Goal: Information Seeking & Learning: Check status

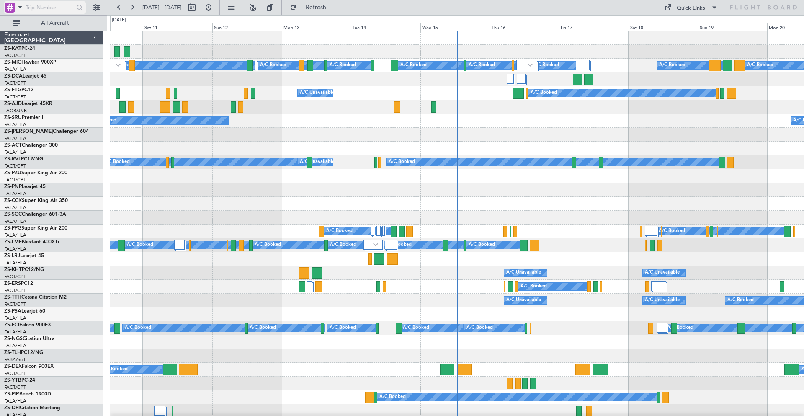
click at [20, 8] on span at bounding box center [20, 7] width 10 height 10
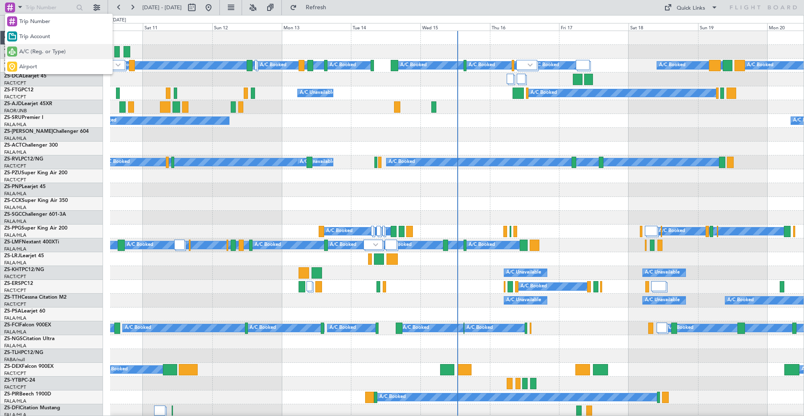
click at [27, 53] on span "A/C (Reg. or Type)" at bounding box center [42, 52] width 46 height 8
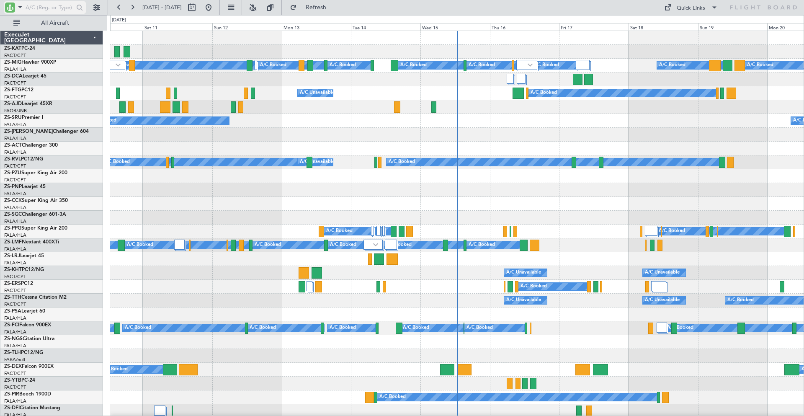
click at [37, 10] on input "text" at bounding box center [50, 7] width 48 height 13
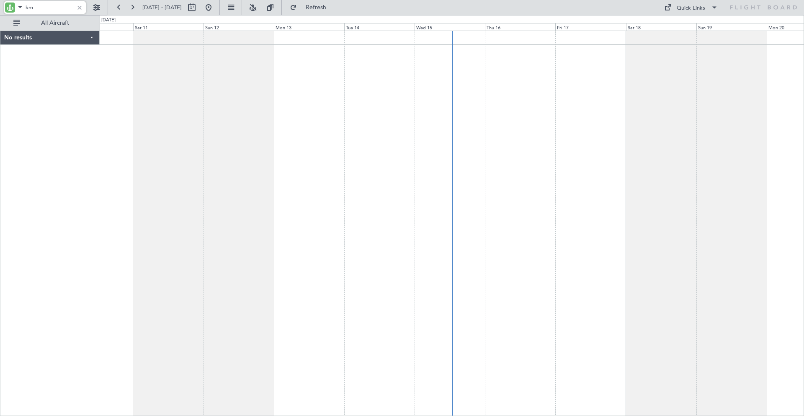
type input "k"
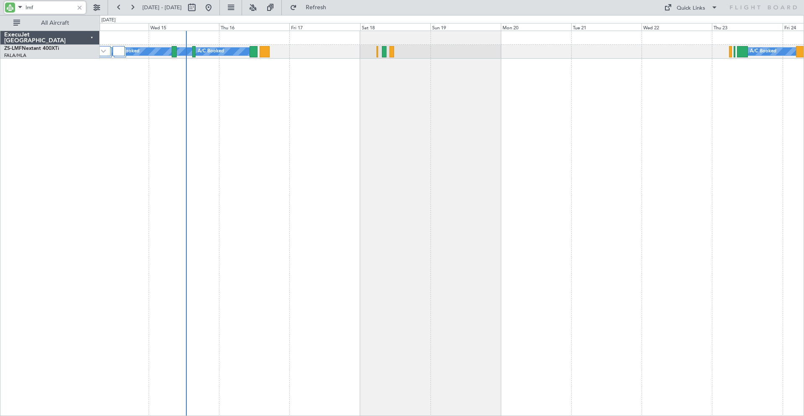
click at [378, 117] on div "A/C Booked A/C Booked A/C Booked A/C Booked A/C Booked A/C Booked A/C Booked" at bounding box center [452, 223] width 704 height 385
drag, startPoint x: 42, startPoint y: 10, endPoint x: 21, endPoint y: 8, distance: 21.0
click at [21, 8] on div "lmf" at bounding box center [45, 7] width 82 height 13
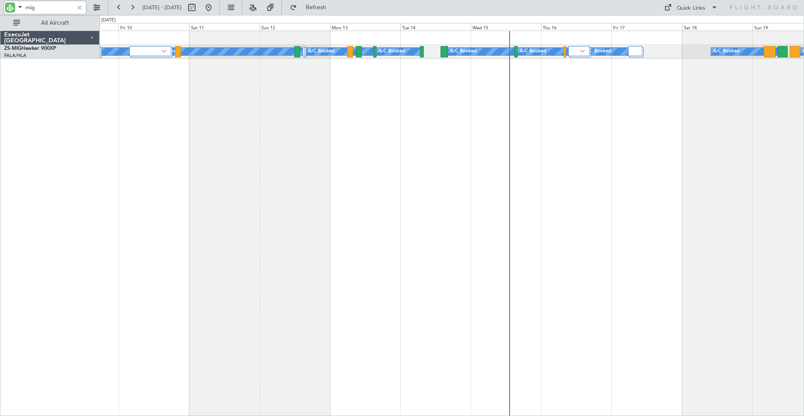
click at [475, 81] on div "A/C Booked A/C Booked A/C Booked A/C Booked A/C Booked A/C Booked A/C Booked A/…" at bounding box center [452, 223] width 704 height 385
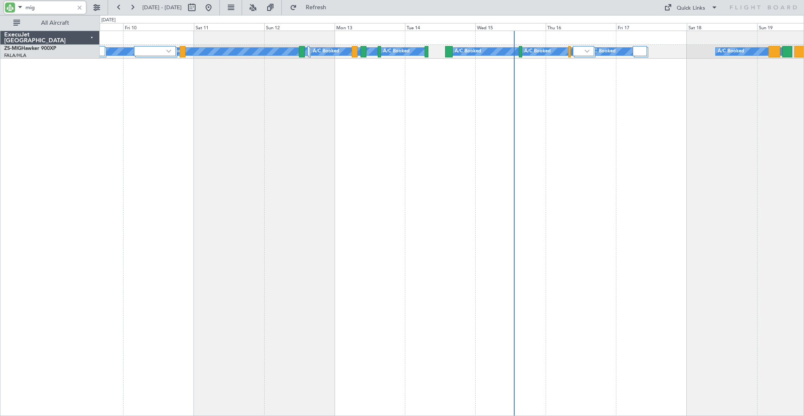
click at [447, 90] on div "A/C Booked A/C Booked A/C Booked A/C Booked A/C Booked A/C Booked A/C Booked A/…" at bounding box center [452, 223] width 704 height 385
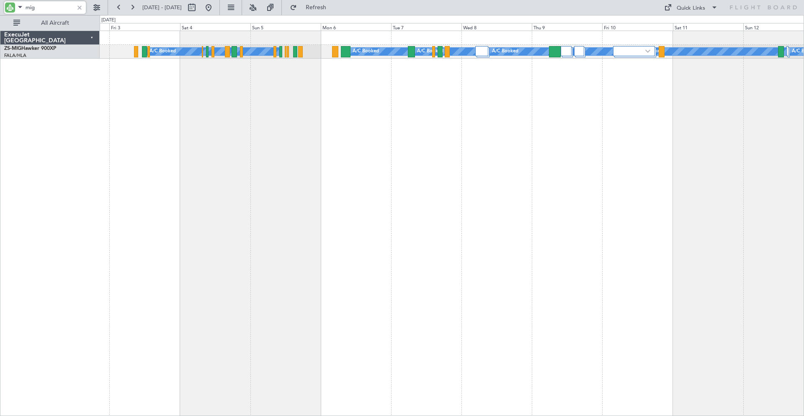
click at [338, 101] on div "A/C Booked A/C Booked A/C Booked A/C Booked A/C Booked A/C Booked A/C Booked A/…" at bounding box center [452, 223] width 704 height 385
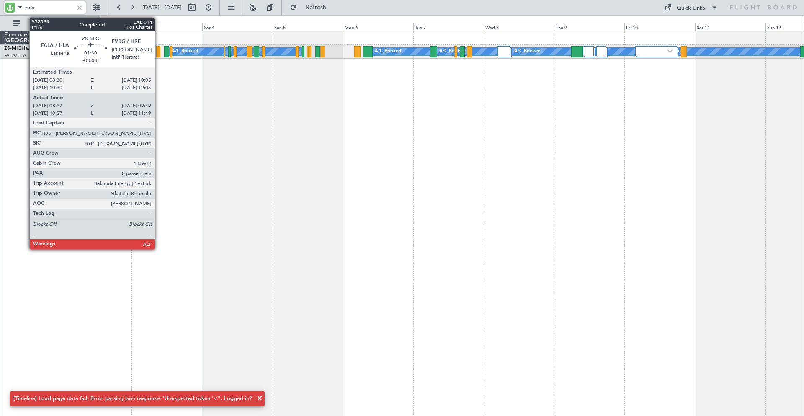
click at [158, 51] on div at bounding box center [158, 51] width 4 height 11
type input "mig"
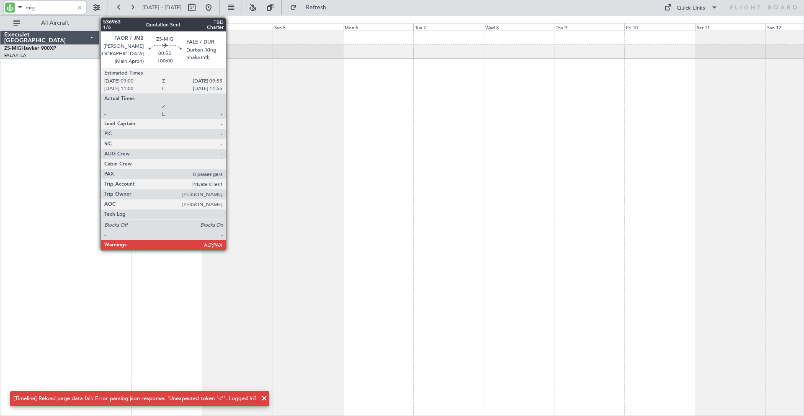
click at [253, 201] on div at bounding box center [452, 223] width 704 height 385
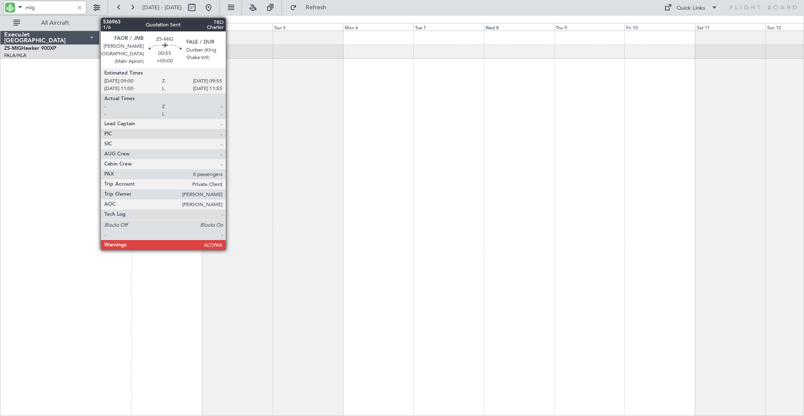
click at [276, 140] on div at bounding box center [452, 223] width 704 height 385
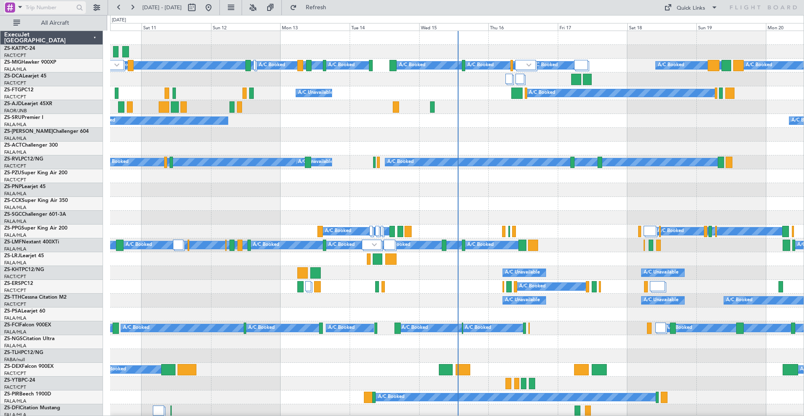
click at [20, 7] on span at bounding box center [20, 7] width 10 height 10
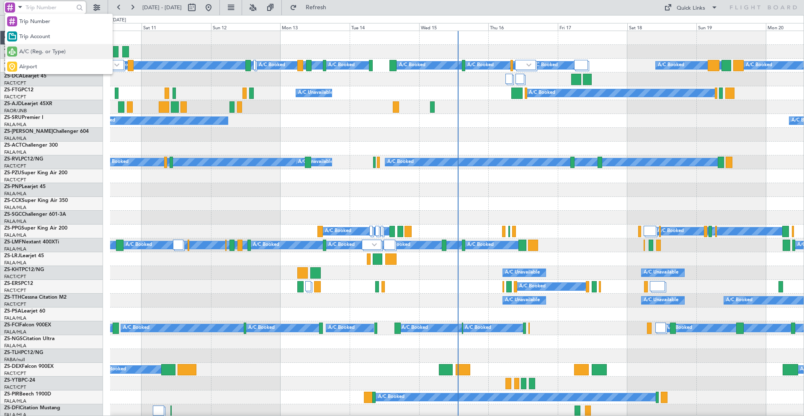
click at [32, 52] on span "A/C (Reg. or Type)" at bounding box center [42, 52] width 46 height 8
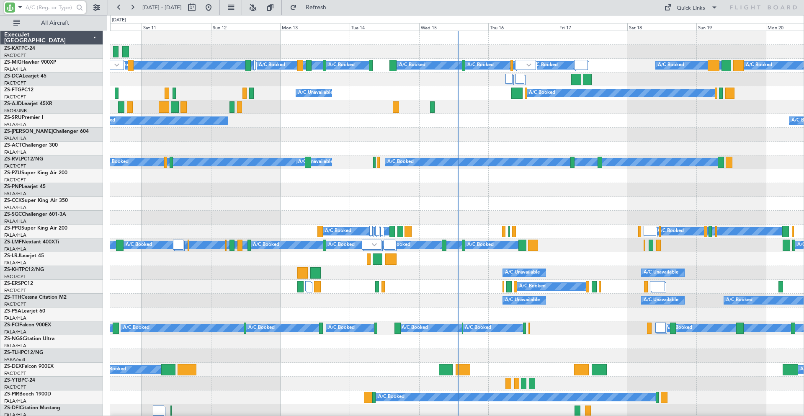
click at [46, 4] on input "text" at bounding box center [50, 7] width 48 height 13
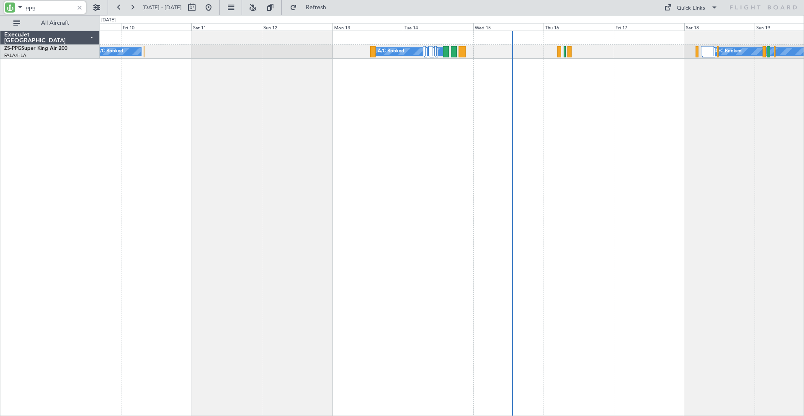
click at [506, 105] on div "A/C Booked A/C Booked A/C Booked" at bounding box center [452, 223] width 704 height 385
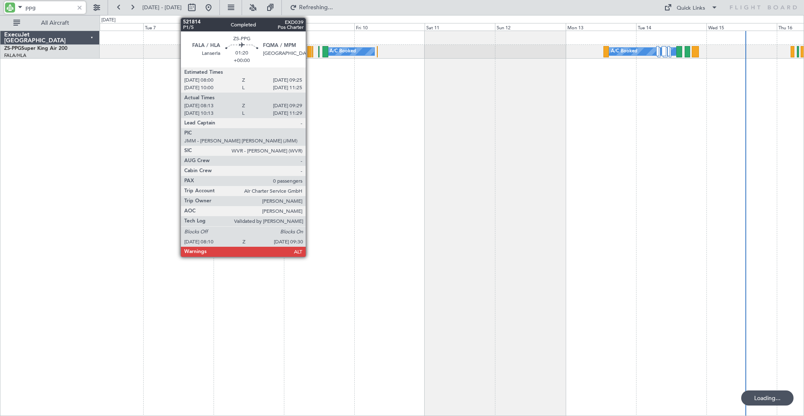
click at [309, 51] on div at bounding box center [309, 51] width 4 height 11
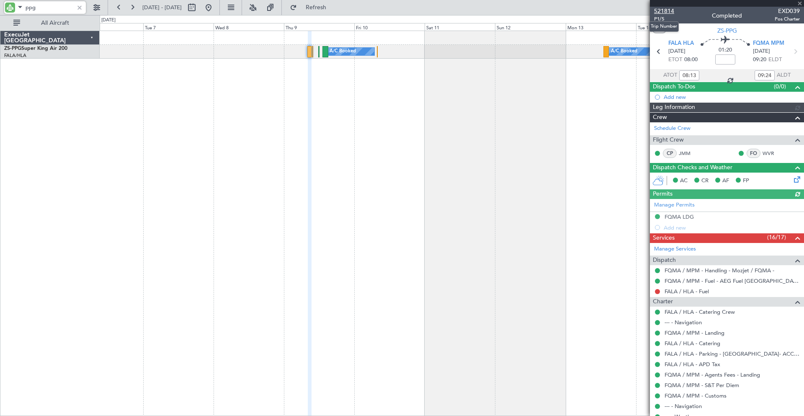
click at [660, 9] on span "521814" at bounding box center [664, 11] width 20 height 9
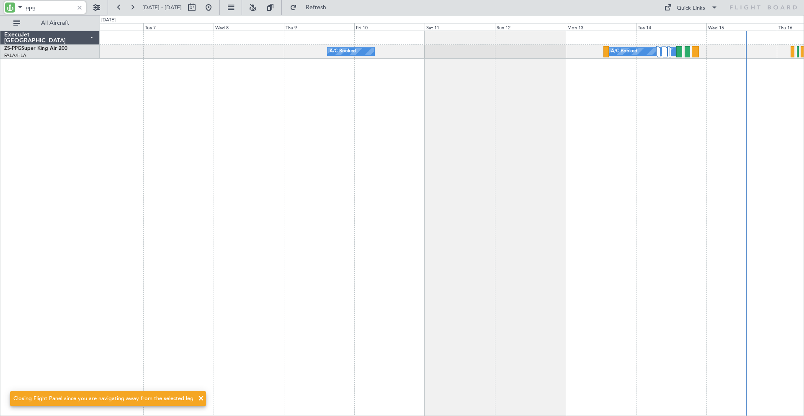
click at [65, 8] on input "ppg" at bounding box center [50, 7] width 48 height 13
type input "p"
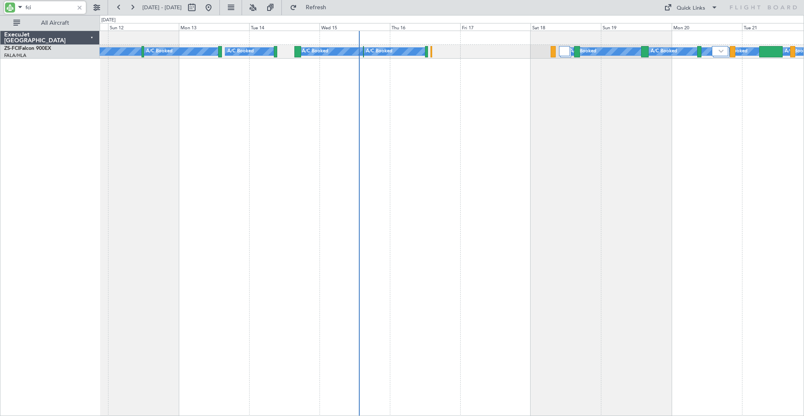
click at [242, 127] on div "A/C Booked A/C Booked A/C Booked A/C Booked A/C Booked A/C Booked A/C Booked A/…" at bounding box center [452, 223] width 704 height 385
click at [44, 6] on input "fci" at bounding box center [50, 7] width 48 height 13
type input "f"
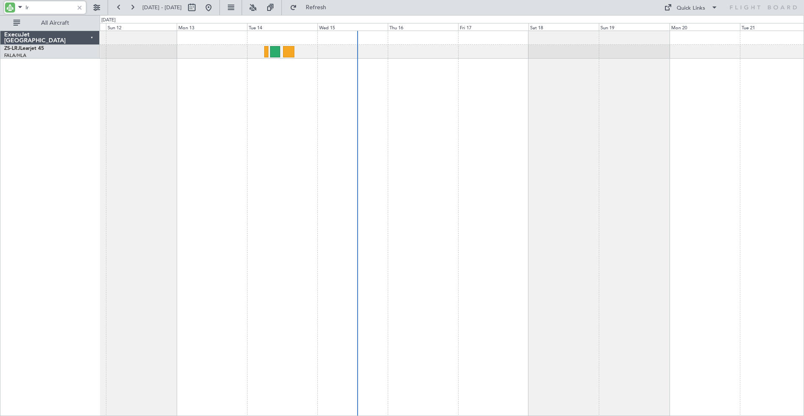
type input "l"
type input "dca"
click at [198, 8] on button at bounding box center [191, 7] width 13 height 13
select select "10"
select select "2025"
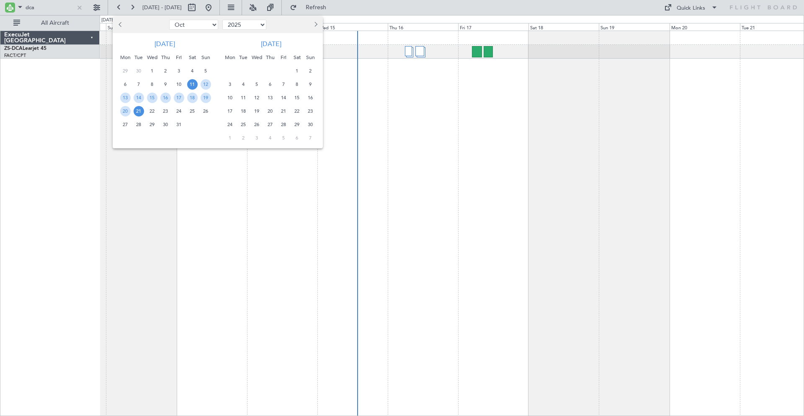
click at [123, 23] on button "Previous month" at bounding box center [120, 24] width 9 height 13
select select "9"
click at [181, 81] on span "12" at bounding box center [179, 84] width 10 height 10
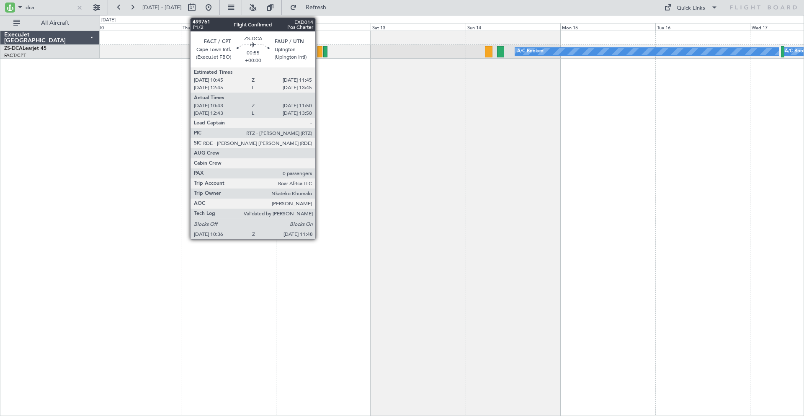
click at [319, 51] on div at bounding box center [319, 51] width 5 height 11
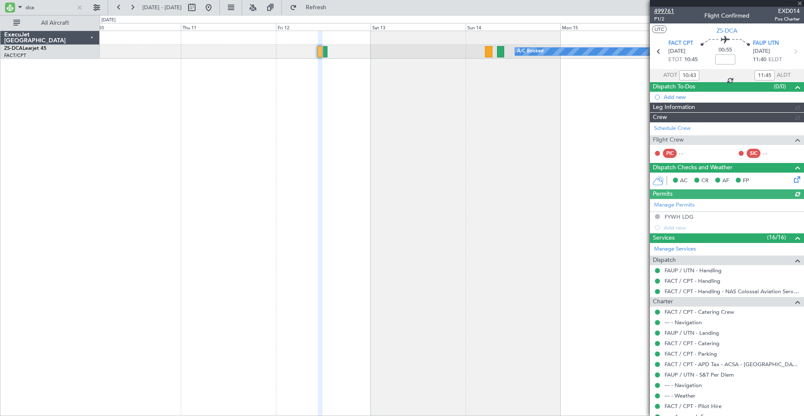
click at [666, 11] on span "499761" at bounding box center [664, 11] width 20 height 9
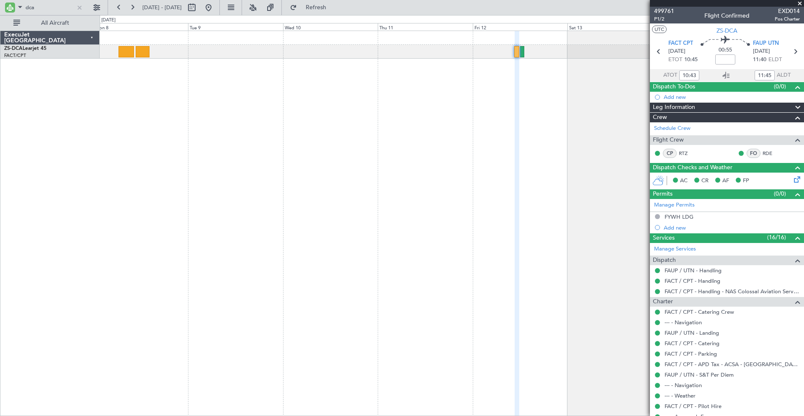
click at [434, 82] on div "A/C Booked A/C Booked" at bounding box center [452, 223] width 704 height 385
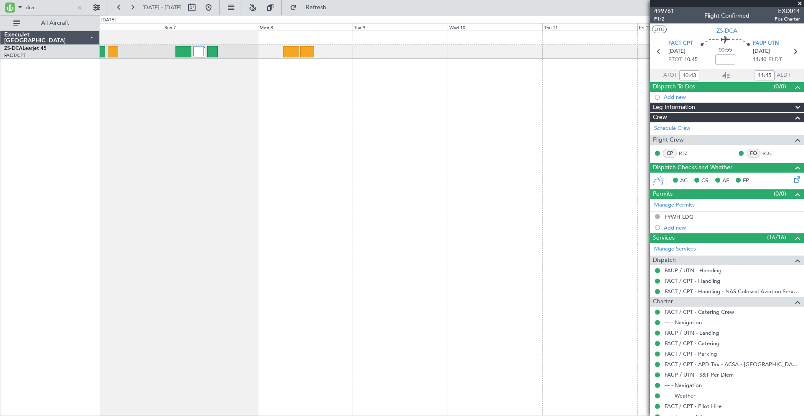
click at [368, 86] on div "A/C Booked" at bounding box center [452, 223] width 704 height 385
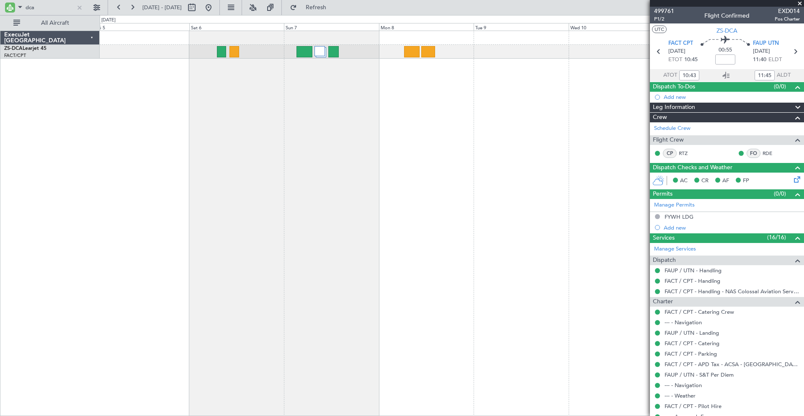
click at [373, 87] on div at bounding box center [452, 223] width 704 height 385
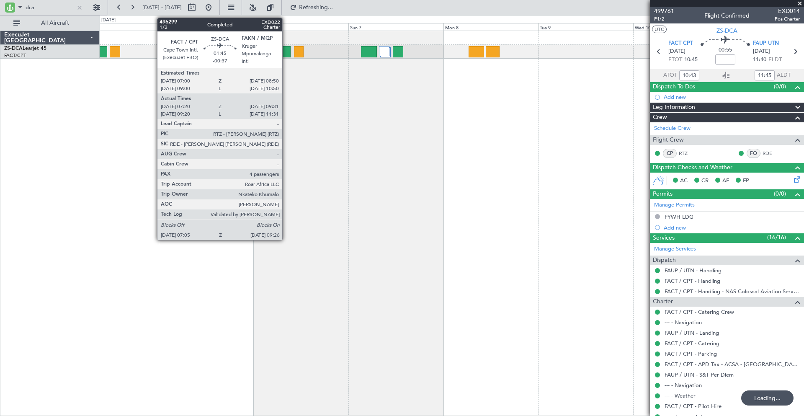
click at [286, 50] on div at bounding box center [286, 51] width 10 height 11
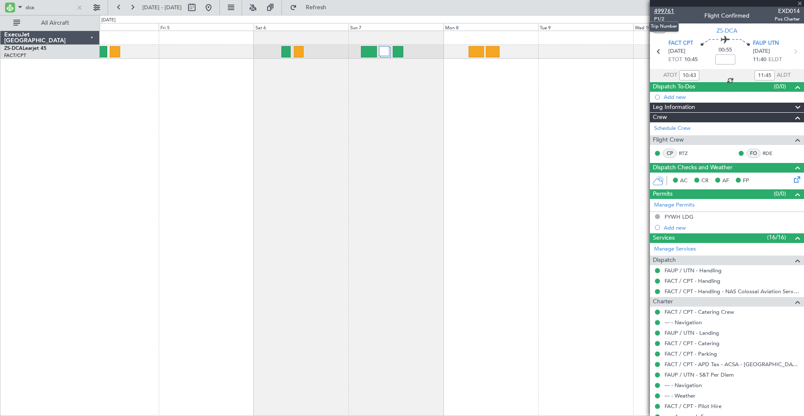
type input "-00:37"
type input "07:20"
type input "09:26"
type input "4"
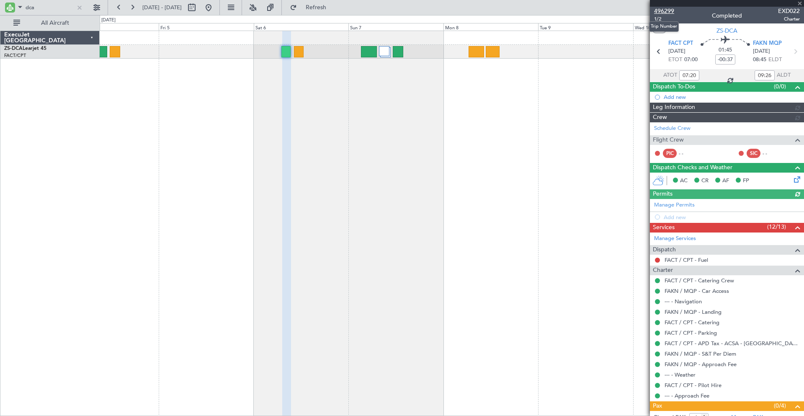
click at [660, 9] on span "496299" at bounding box center [664, 11] width 20 height 9
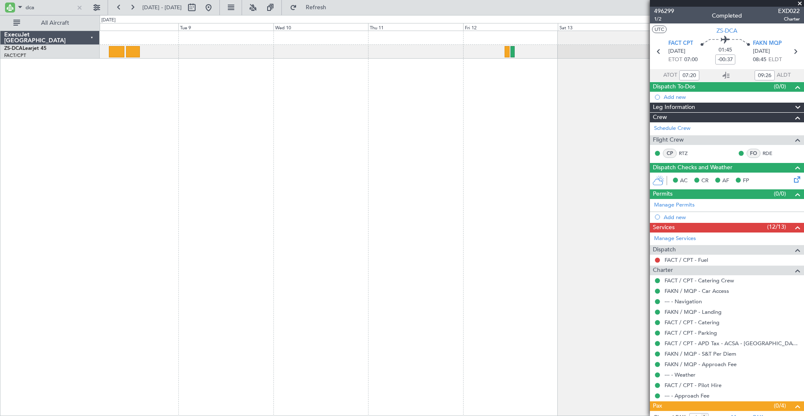
click at [152, 161] on div "A/C Booked A/C Booked" at bounding box center [452, 223] width 704 height 385
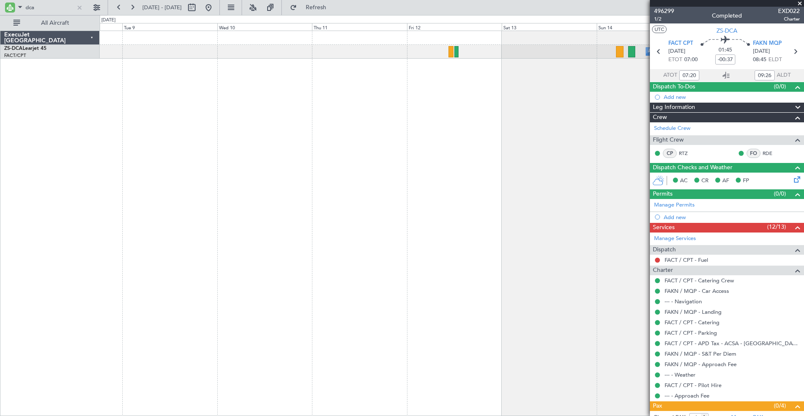
click at [166, 162] on div "A/C Booked A/C Booked" at bounding box center [452, 223] width 704 height 385
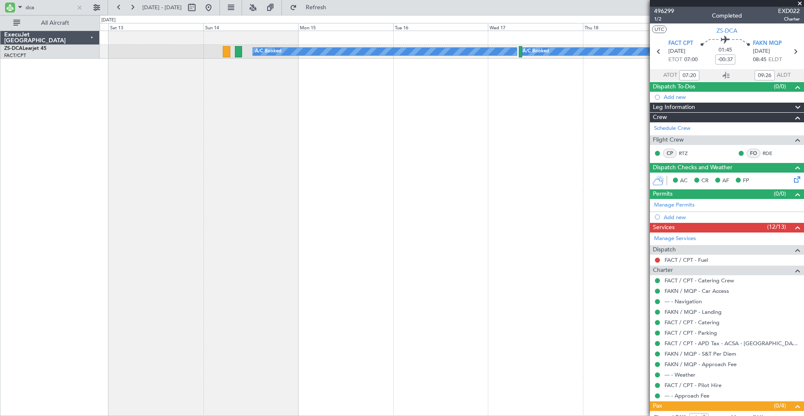
click at [195, 172] on div "A/C Booked A/C Booked A/C Booked" at bounding box center [452, 223] width 704 height 385
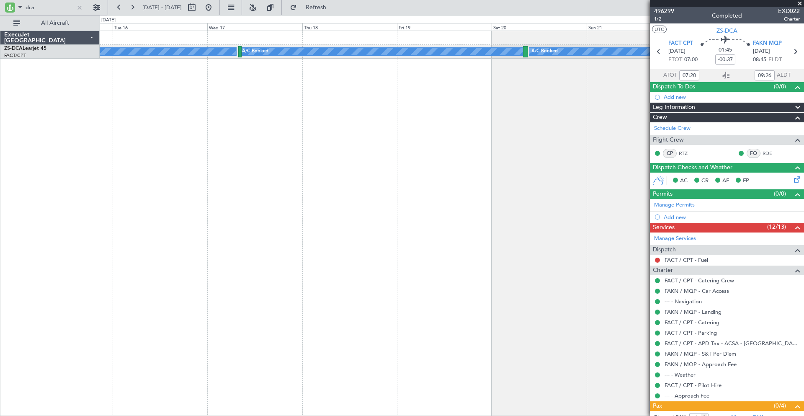
click at [418, 154] on div "A/C Booked A/C Booked A/C Booked" at bounding box center [452, 223] width 704 height 385
click at [198, 8] on button at bounding box center [191, 7] width 13 height 13
select select "9"
select select "2025"
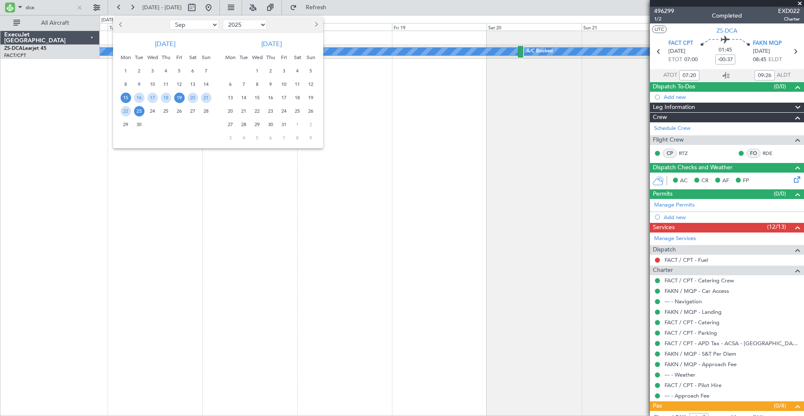
click at [181, 96] on span "19" at bounding box center [179, 98] width 10 height 10
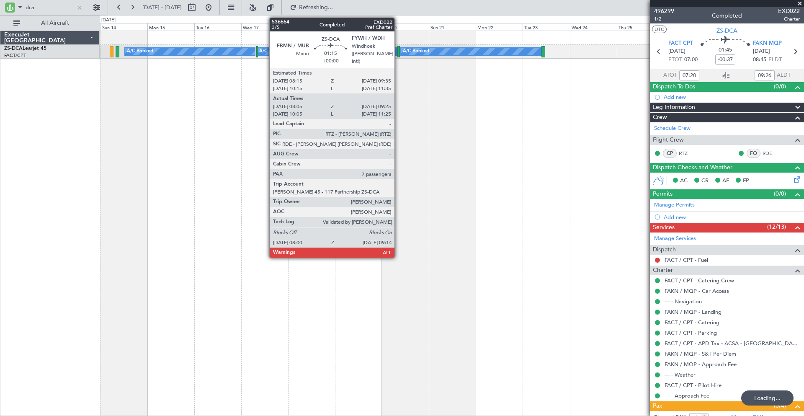
click at [398, 51] on div at bounding box center [398, 51] width 3 height 11
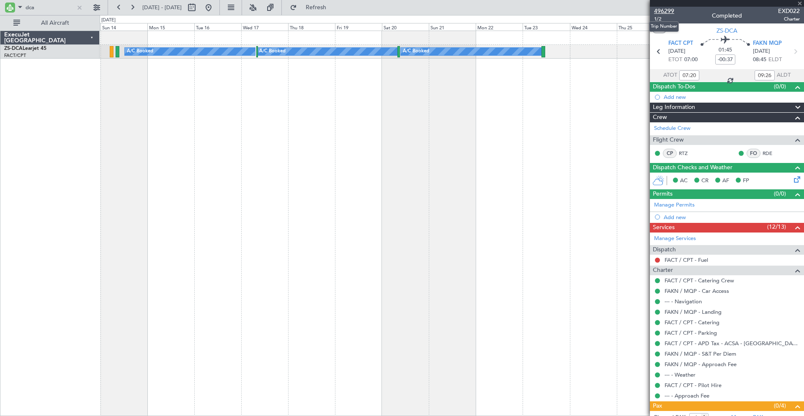
type input "08:05"
type input "09:20"
type input "7"
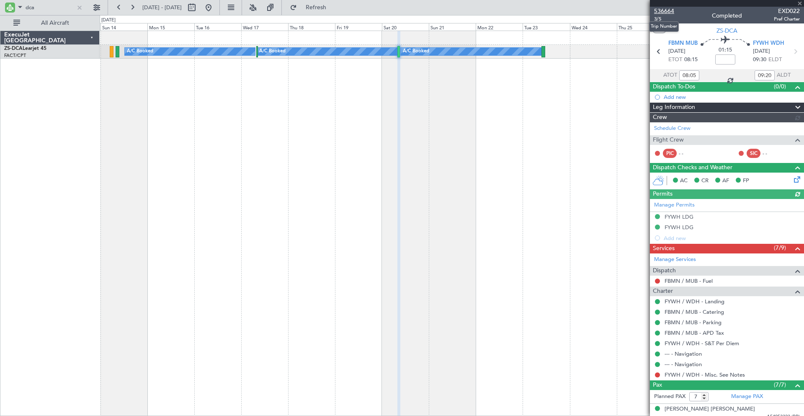
drag, startPoint x: 668, startPoint y: 10, endPoint x: 661, endPoint y: 10, distance: 7.1
click at [665, 10] on span "536664" at bounding box center [664, 11] width 20 height 9
